Goal: Check status: Check status

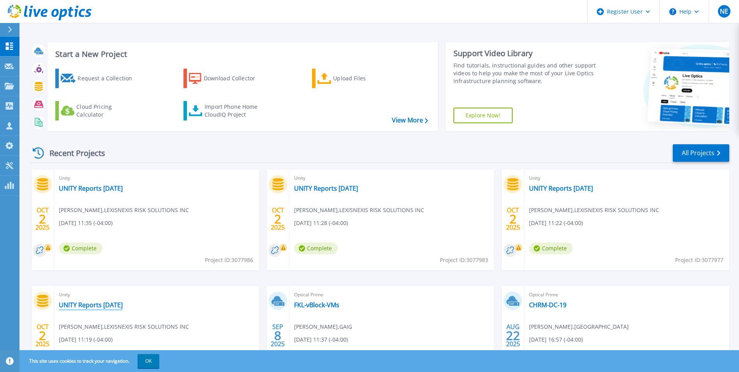
click at [79, 307] on link "UNITY Reports [DATE]" at bounding box center [91, 305] width 64 height 8
click at [96, 184] on link "UNITY Reports [DATE]" at bounding box center [91, 188] width 64 height 8
click at [354, 189] on link "UNITY Reports [DATE]" at bounding box center [326, 188] width 64 height 8
